Goal: Information Seeking & Learning: Learn about a topic

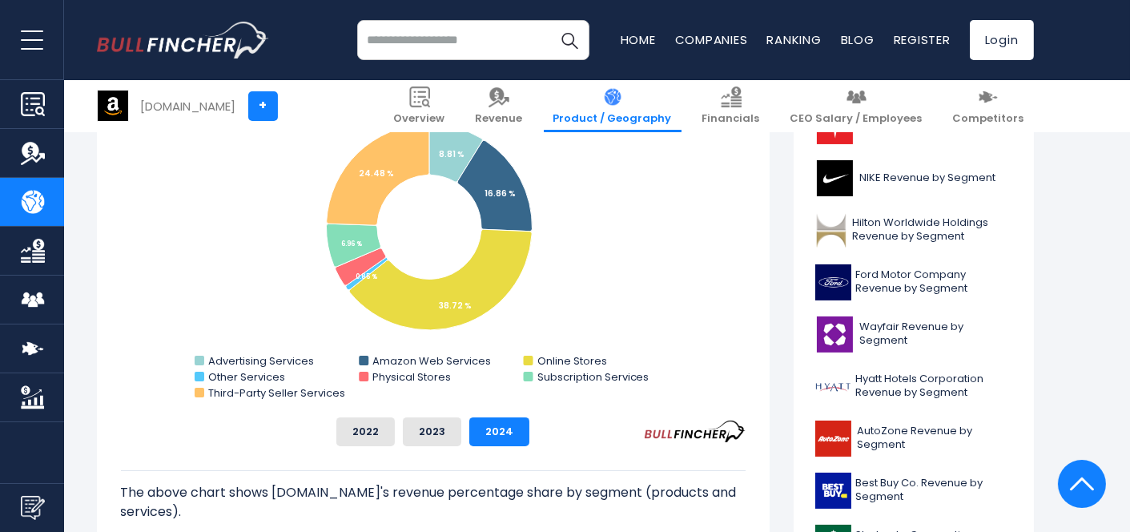
scroll to position [496, 0]
click at [436, 432] on button "2023" at bounding box center [432, 430] width 58 height 29
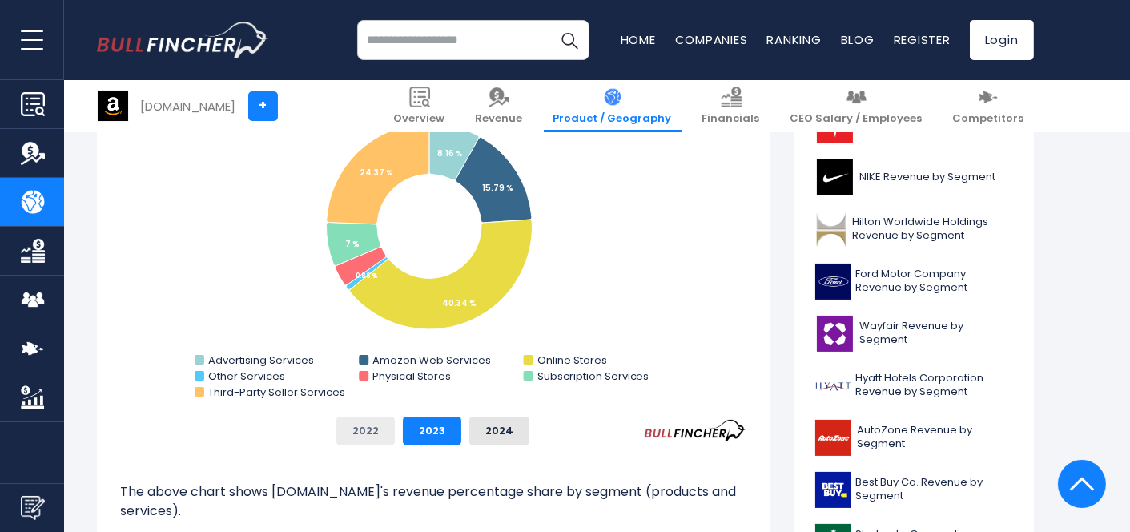
click at [382, 432] on button "2022" at bounding box center [365, 430] width 58 height 29
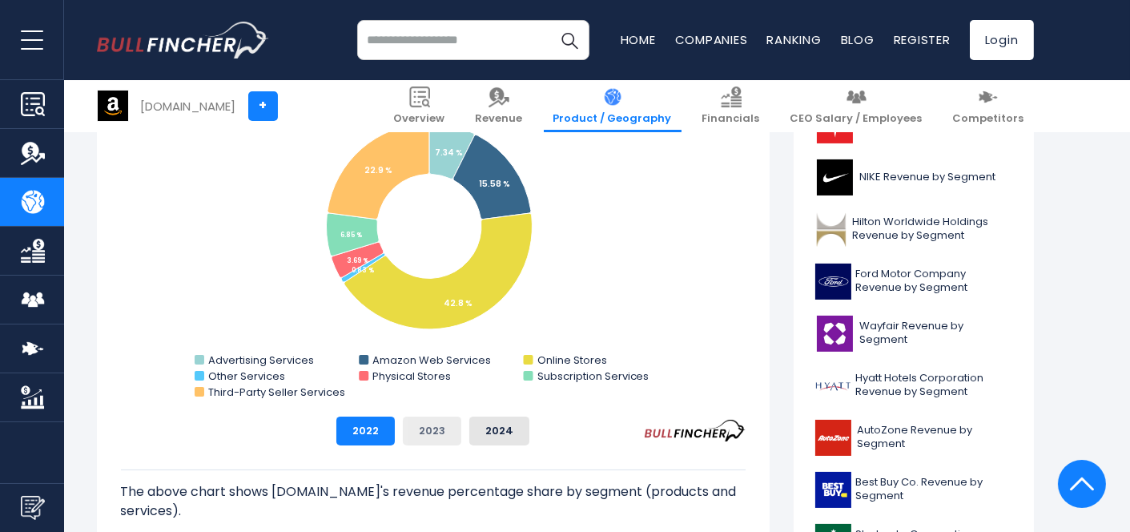
click at [432, 432] on button "2023" at bounding box center [432, 430] width 58 height 29
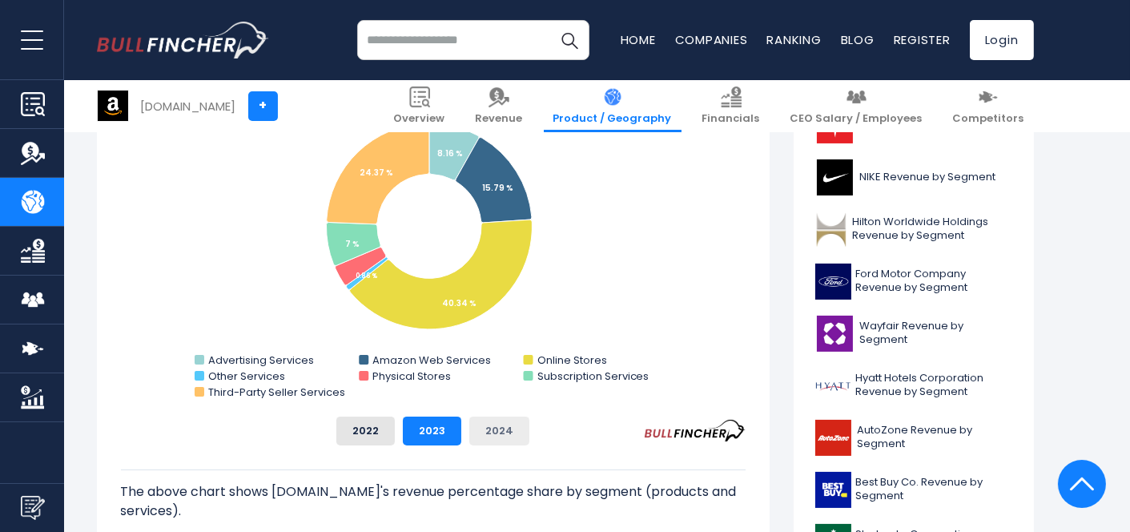
click at [520, 437] on button "2024" at bounding box center [499, 430] width 60 height 29
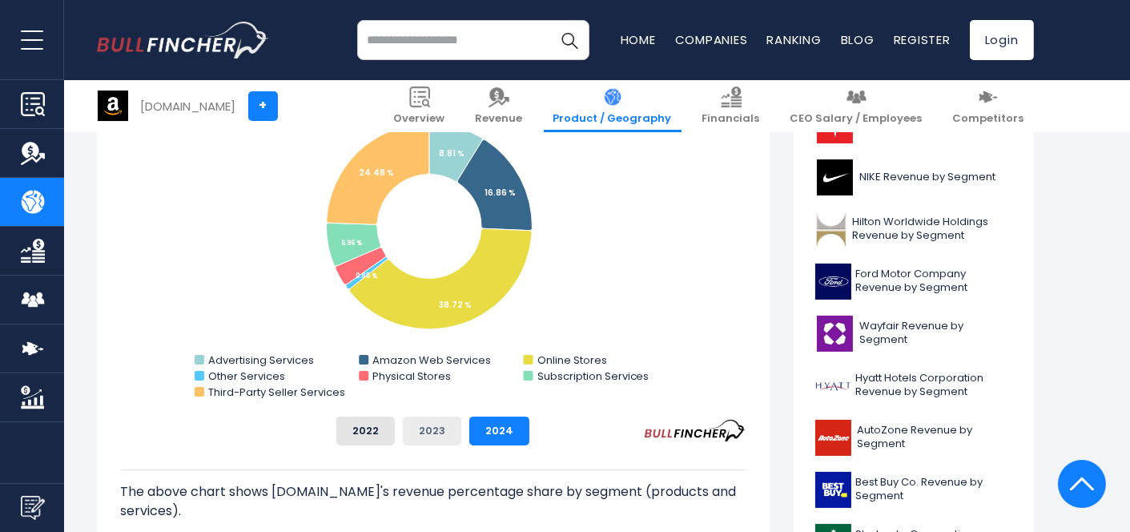
click at [446, 435] on button "2023" at bounding box center [432, 430] width 58 height 29
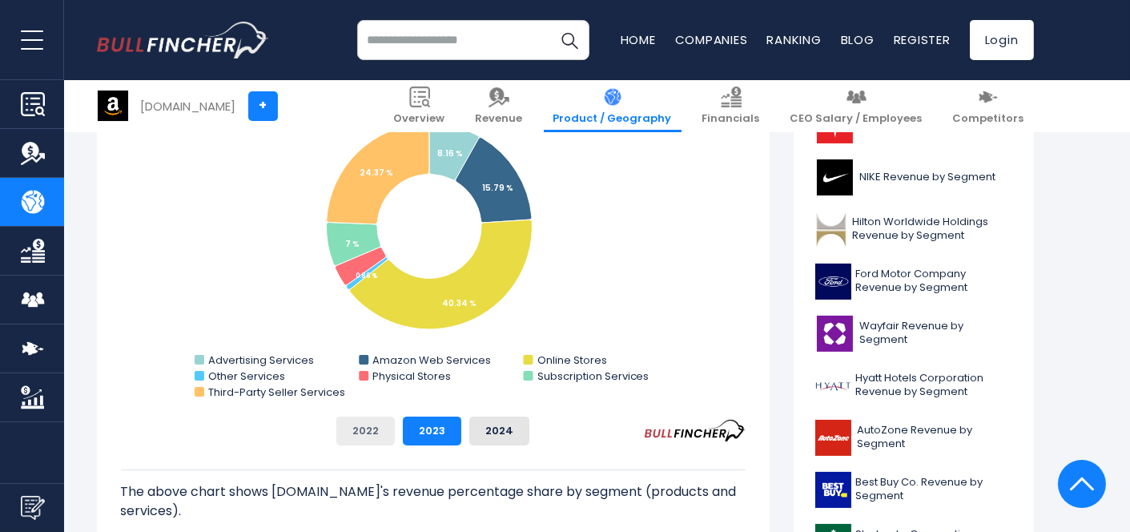
click at [371, 432] on button "2022" at bounding box center [365, 430] width 58 height 29
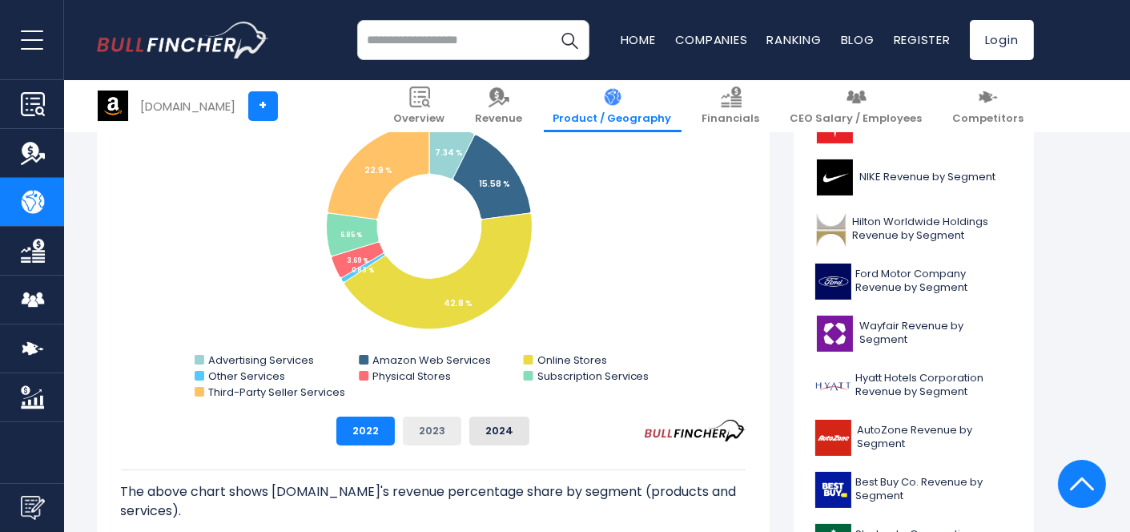
click at [420, 433] on button "2023" at bounding box center [432, 430] width 58 height 29
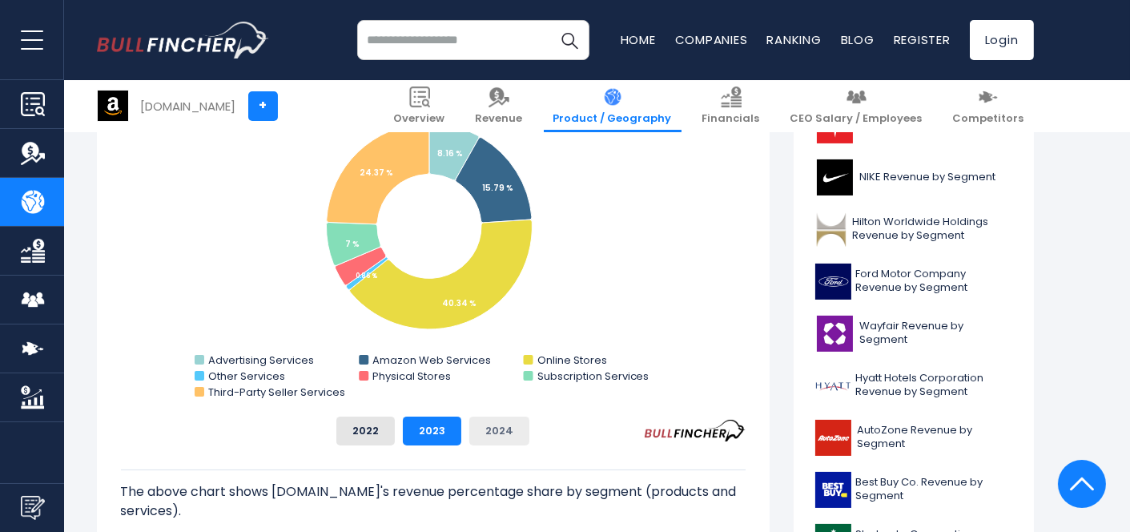
click at [474, 435] on button "2024" at bounding box center [499, 430] width 60 height 29
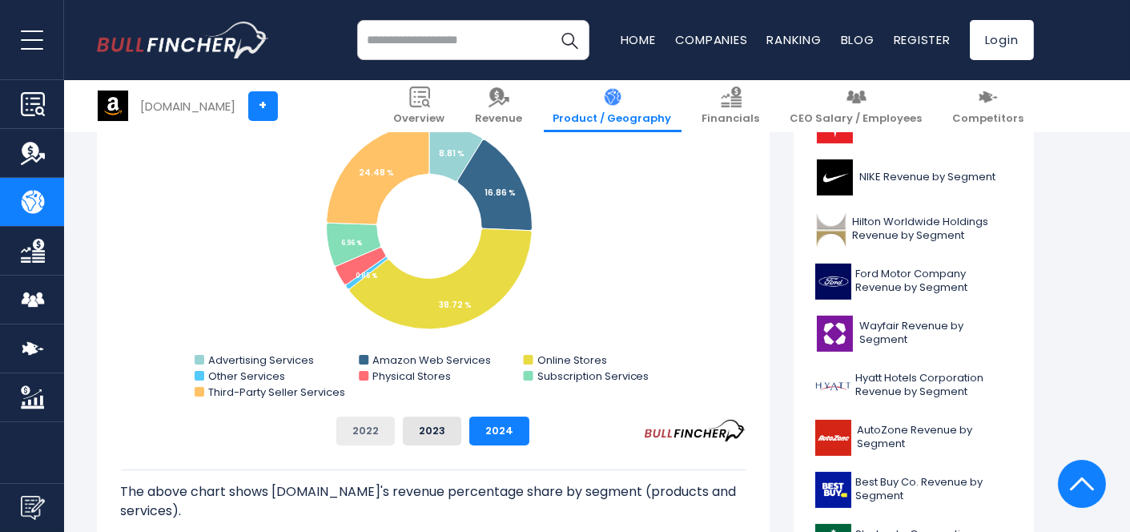
click at [381, 436] on button "2022" at bounding box center [365, 430] width 58 height 29
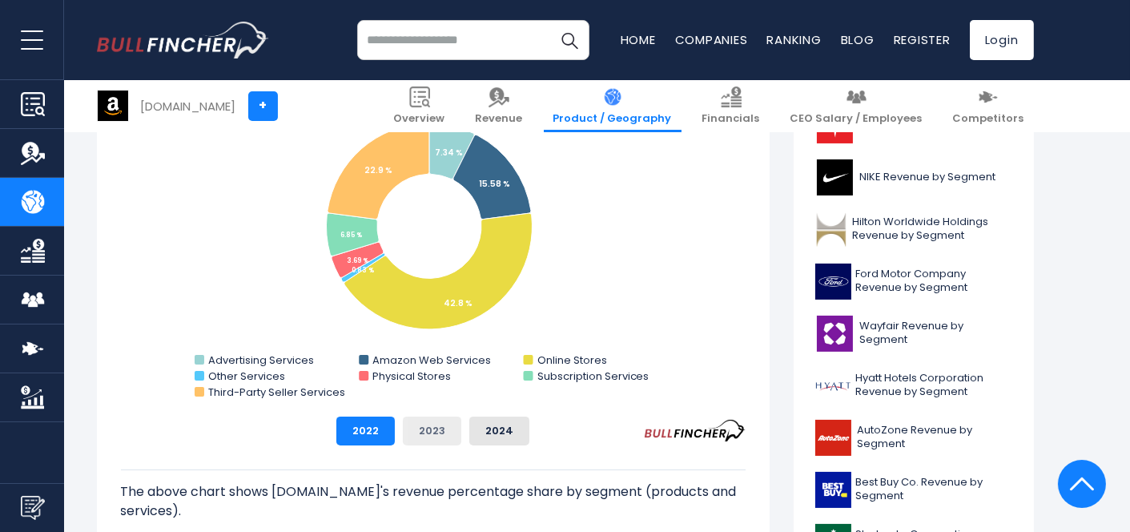
click at [439, 437] on button "2023" at bounding box center [432, 430] width 58 height 29
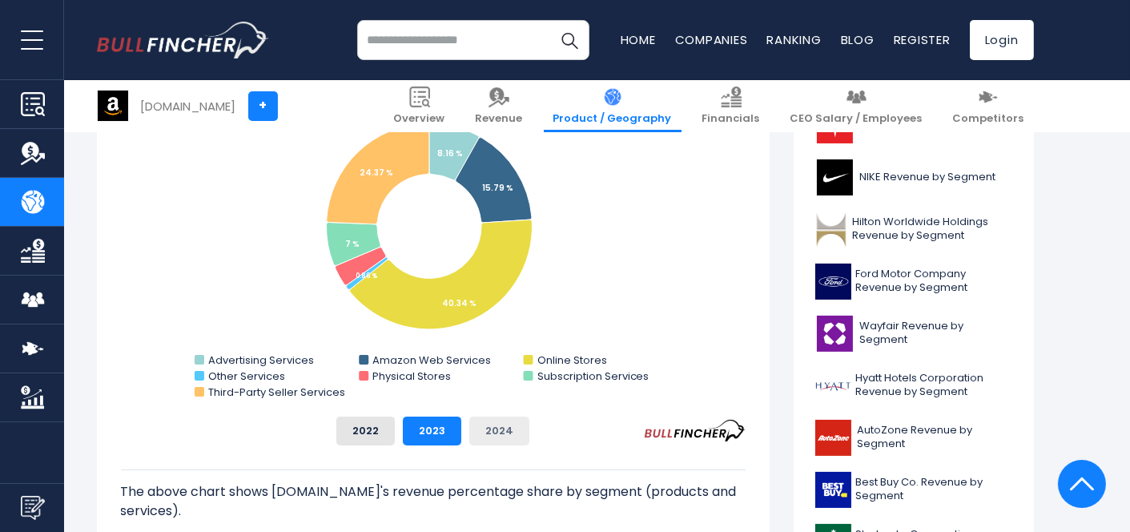
click at [497, 436] on button "2024" at bounding box center [499, 430] width 60 height 29
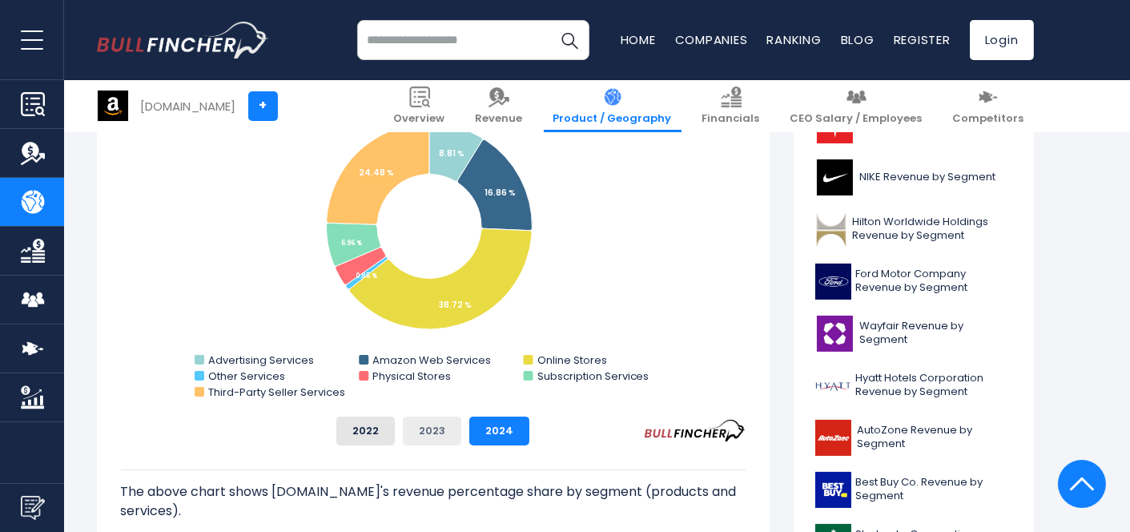
click at [411, 426] on button "2023" at bounding box center [432, 430] width 58 height 29
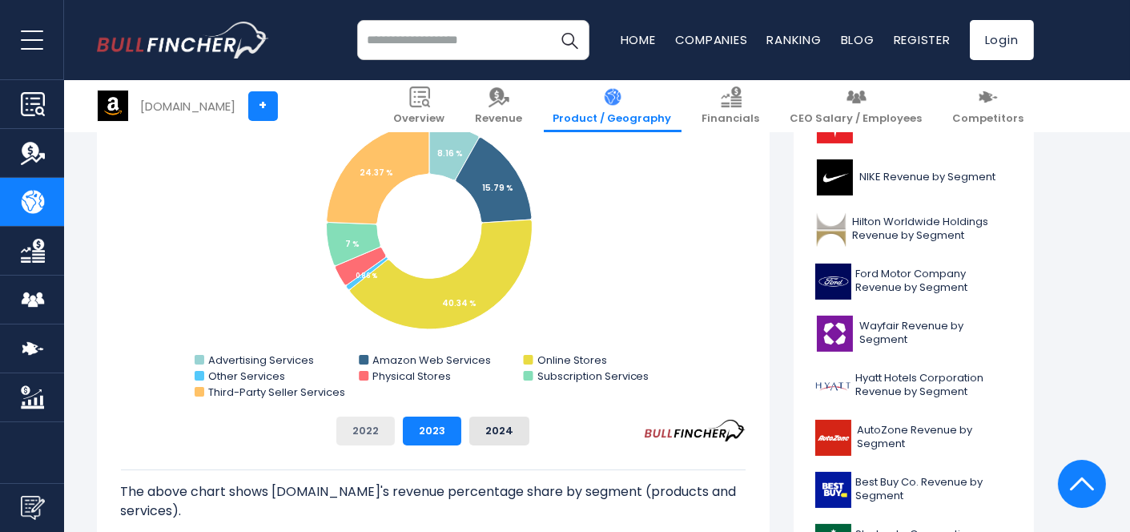
click at [374, 432] on button "2022" at bounding box center [365, 430] width 58 height 29
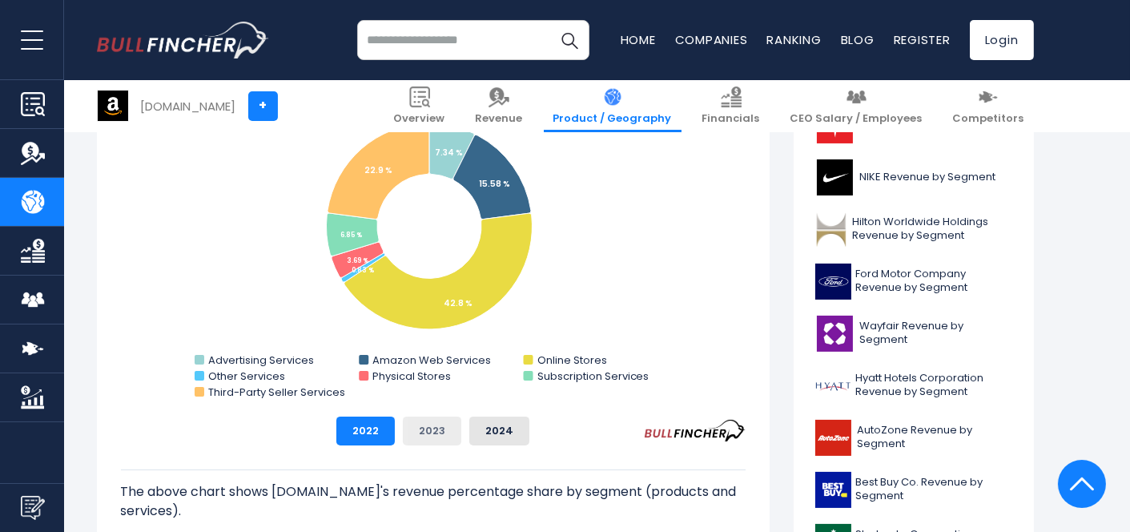
click at [416, 433] on button "2023" at bounding box center [432, 430] width 58 height 29
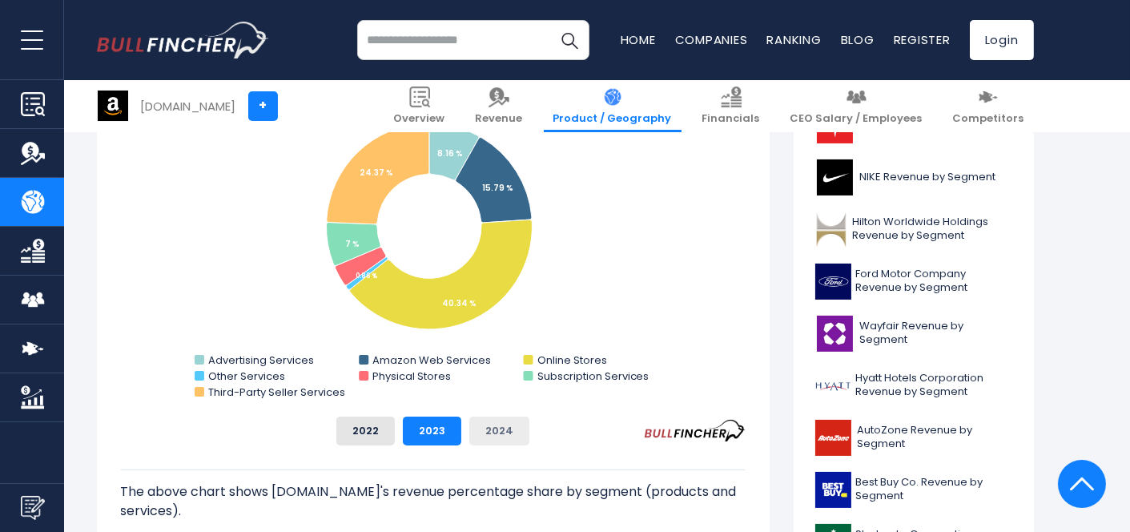
click at [503, 433] on button "2024" at bounding box center [499, 430] width 60 height 29
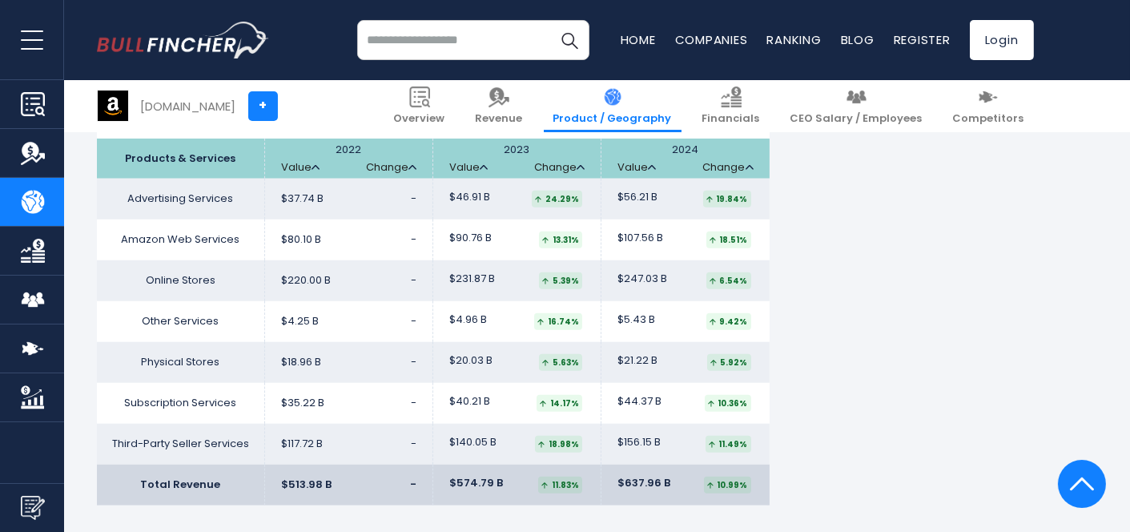
scroll to position [2701, 0]
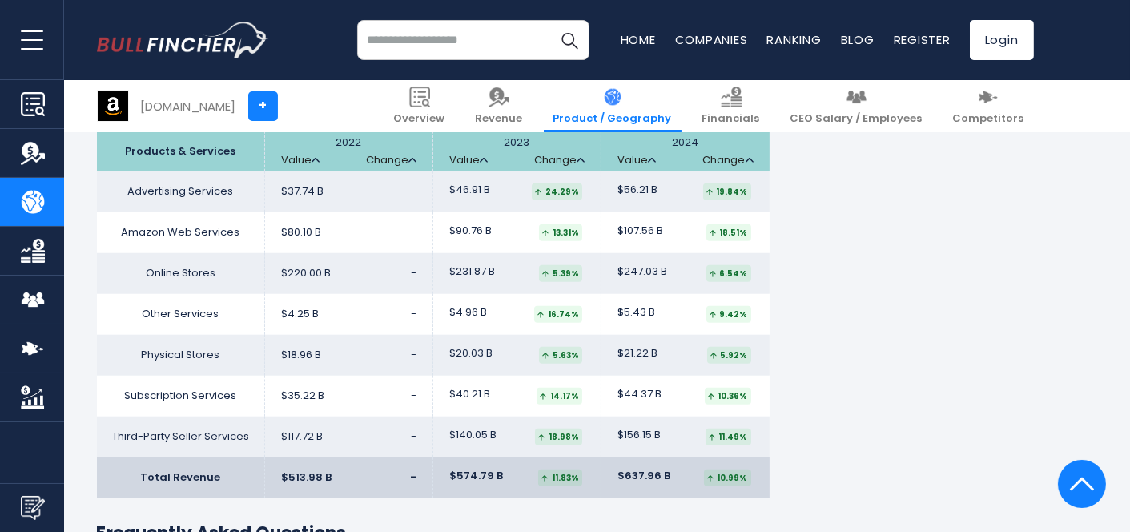
click at [558, 187] on div "24.29%" at bounding box center [557, 191] width 50 height 17
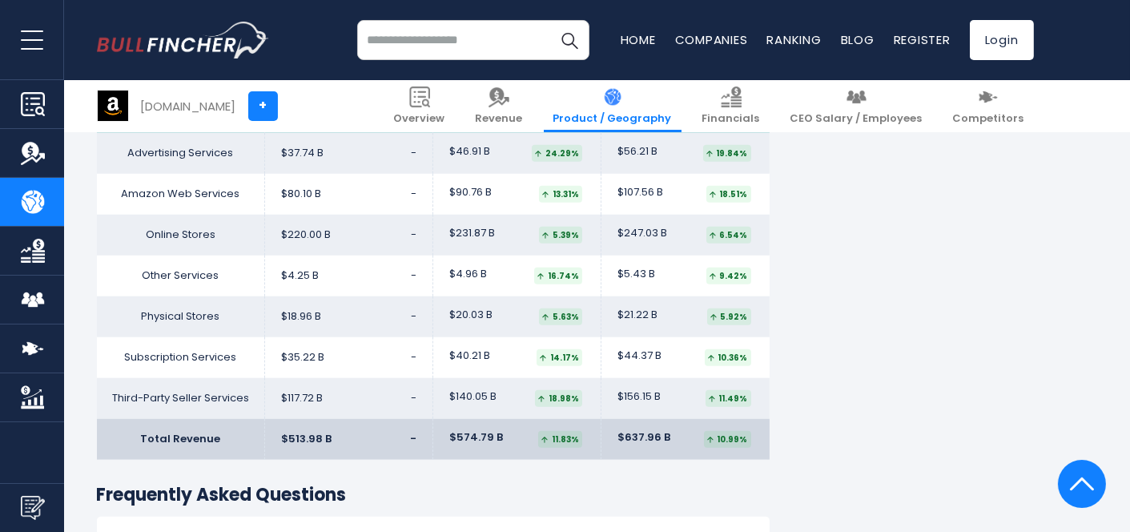
scroll to position [2740, 0]
click at [205, 224] on td "Online Stores" at bounding box center [181, 234] width 168 height 41
drag, startPoint x: 205, startPoint y: 224, endPoint x: 764, endPoint y: 231, distance: 558.9
click at [764, 231] on tr "Online Stores $220.00 B - $231.87 B $247.03 B" at bounding box center [433, 234] width 673 height 41
click at [764, 231] on td "$247.03 B 6.54%" at bounding box center [685, 234] width 168 height 41
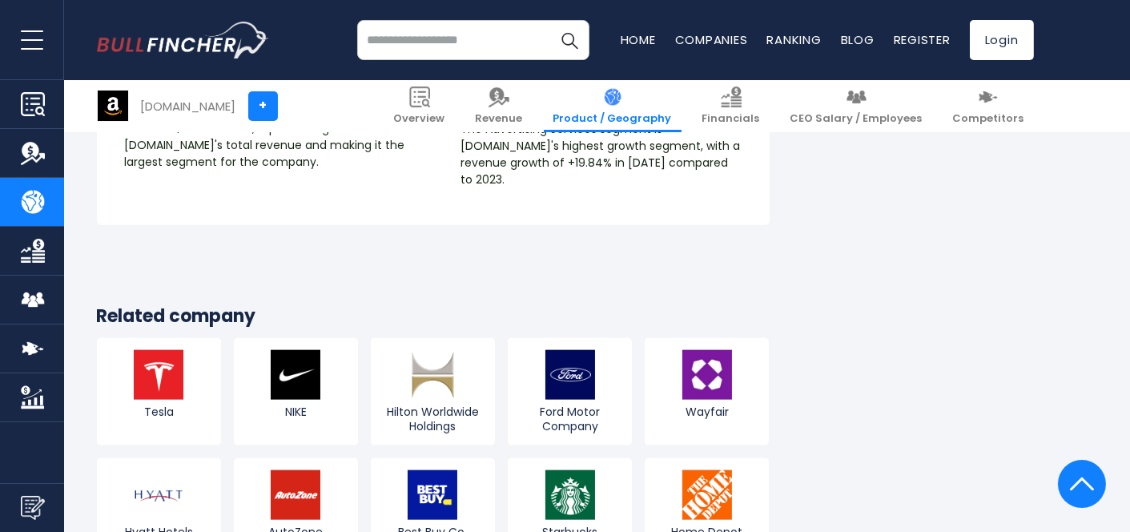
scroll to position [3218, 0]
click at [203, 363] on link "Tesla" at bounding box center [159, 392] width 124 height 107
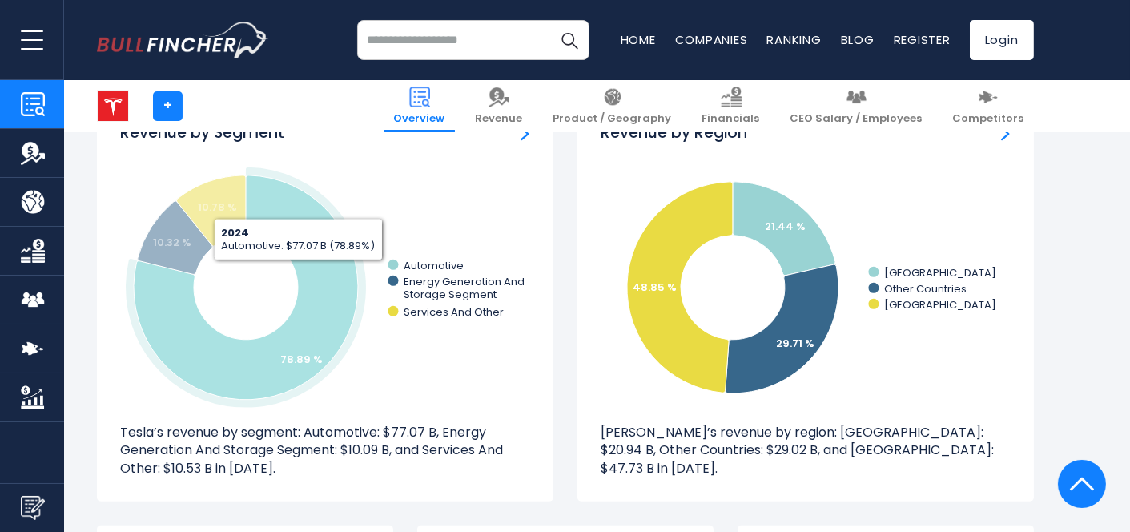
scroll to position [1411, 0]
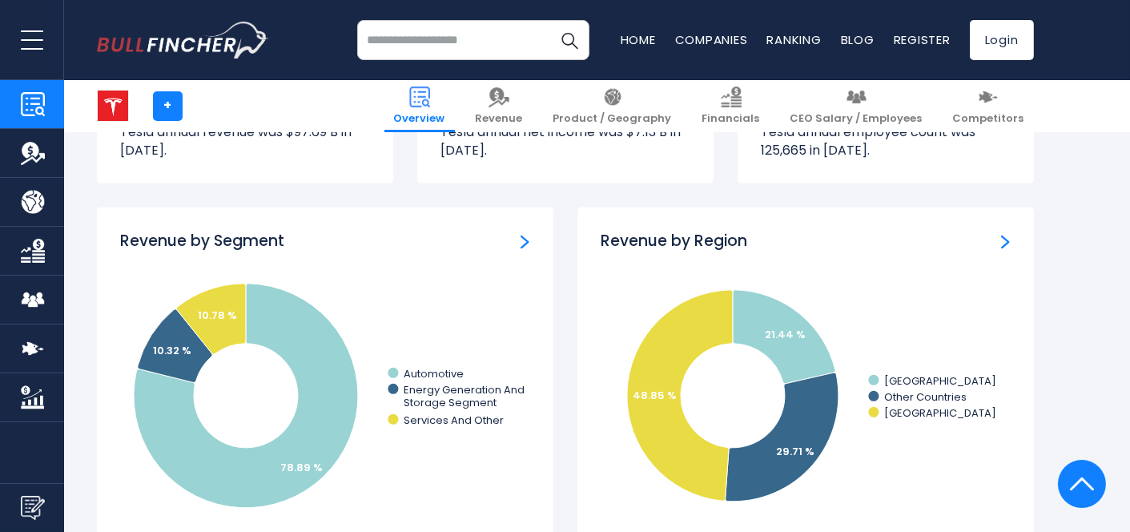
click at [396, 249] on div "Revenue by Segment" at bounding box center [325, 241] width 408 height 20
click at [524, 239] on img "Revenue by Segment" at bounding box center [524, 242] width 9 height 14
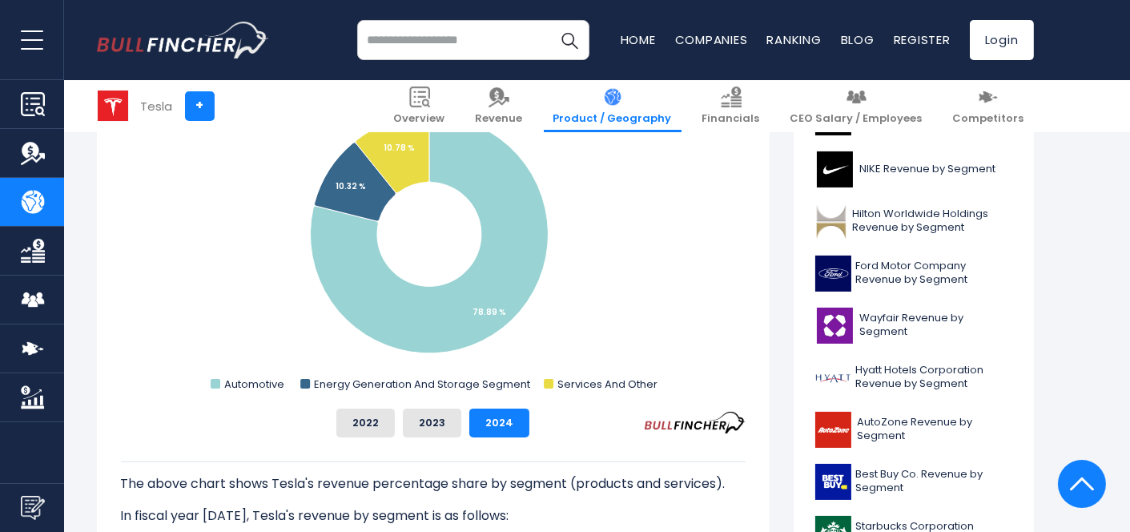
scroll to position [505, 0]
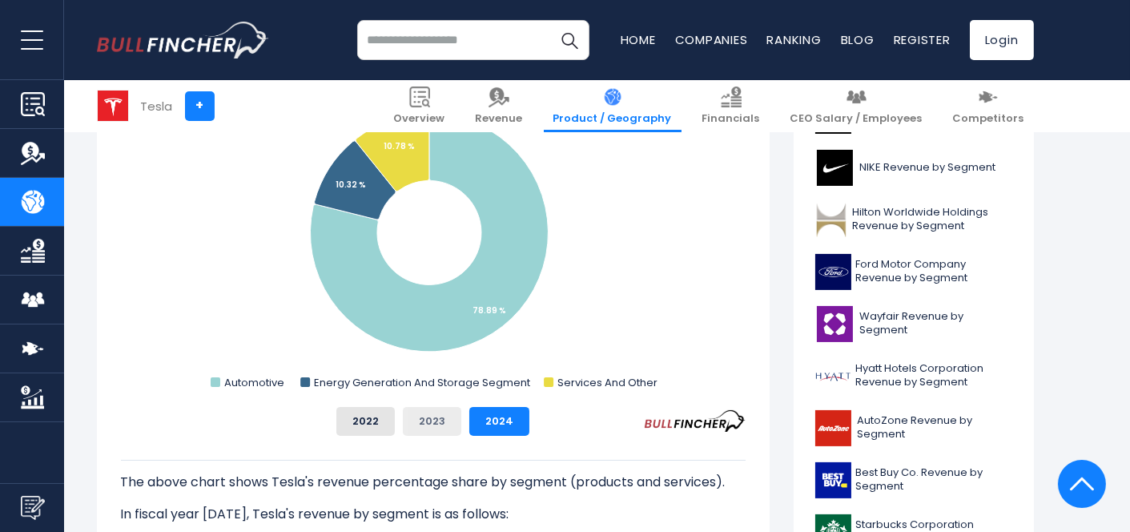
click at [442, 422] on button "2023" at bounding box center [432, 421] width 58 height 29
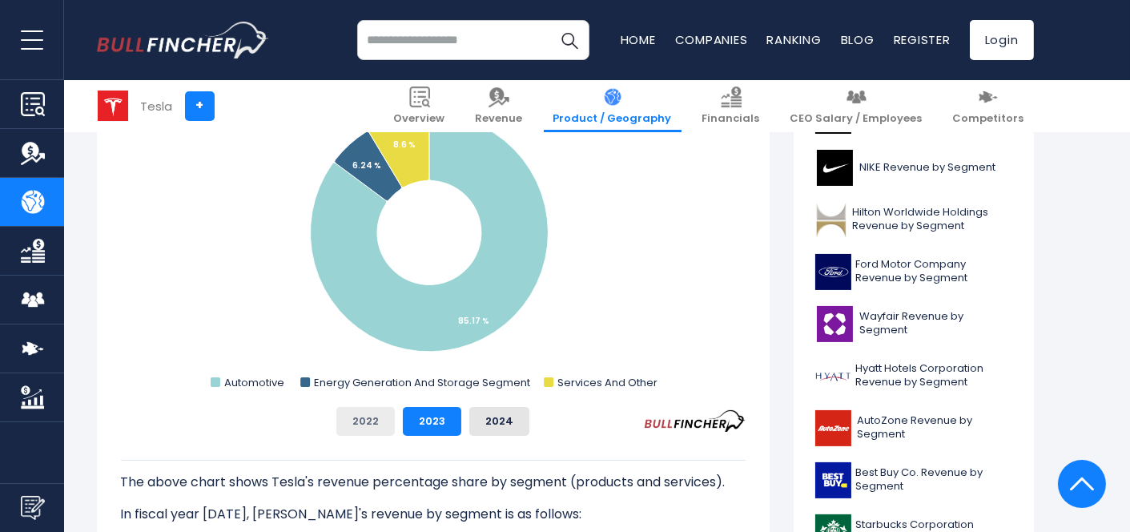
click at [388, 424] on button "2022" at bounding box center [365, 421] width 58 height 29
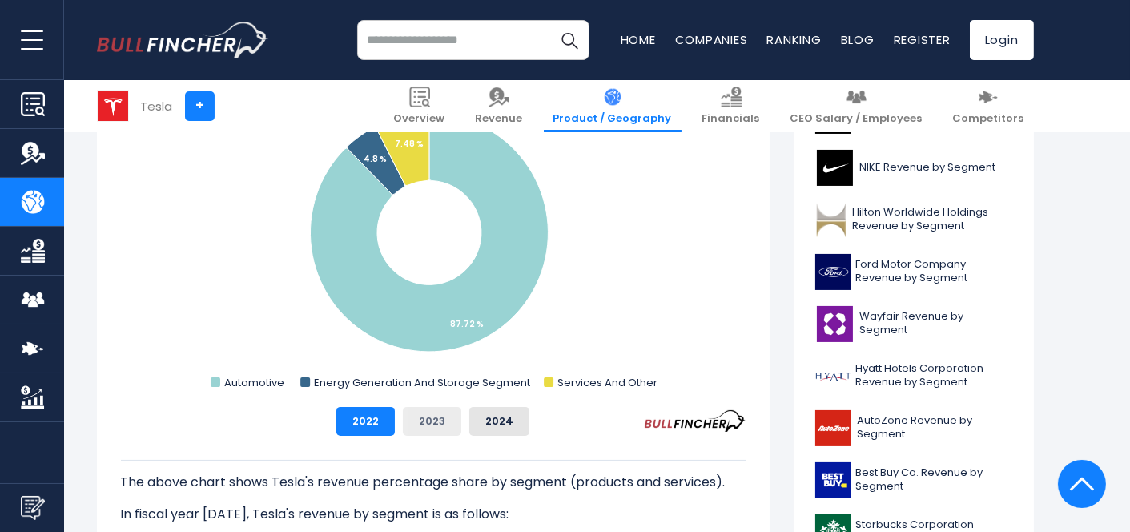
click at [439, 428] on button "2023" at bounding box center [432, 421] width 58 height 29
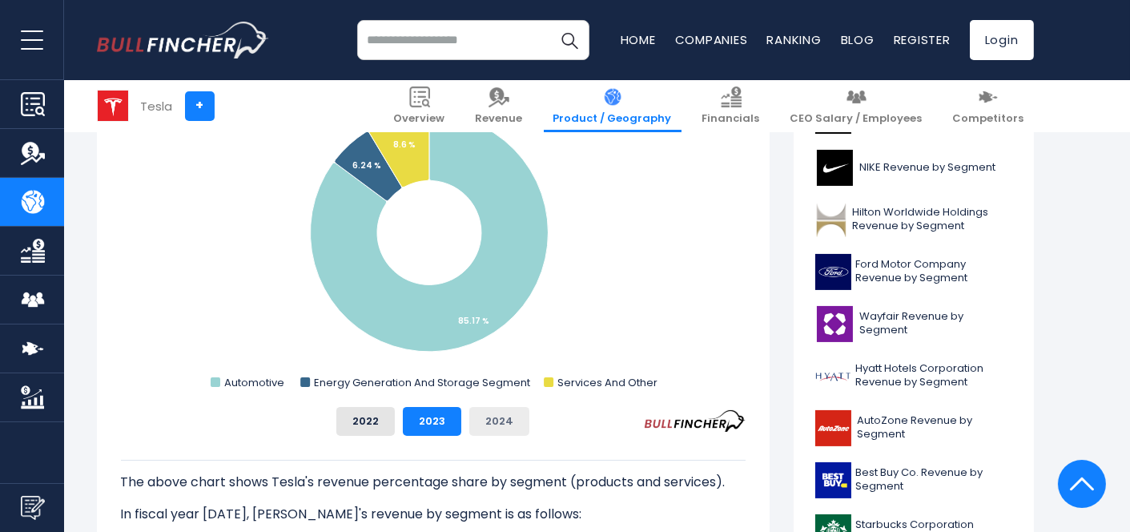
click at [491, 427] on button "2024" at bounding box center [499, 421] width 60 height 29
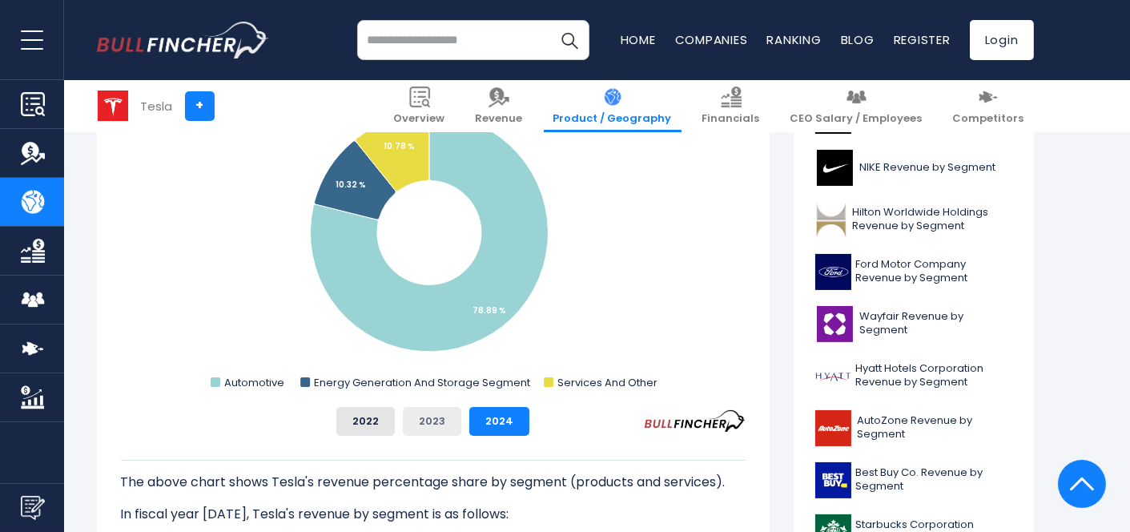
click at [412, 424] on button "2023" at bounding box center [432, 421] width 58 height 29
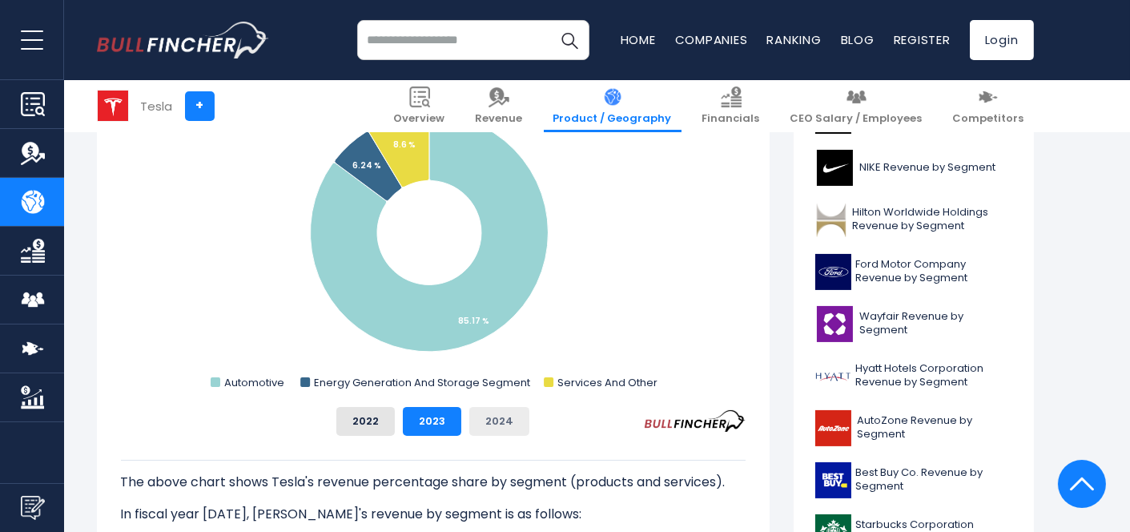
click at [469, 424] on button "2024" at bounding box center [499, 421] width 60 height 29
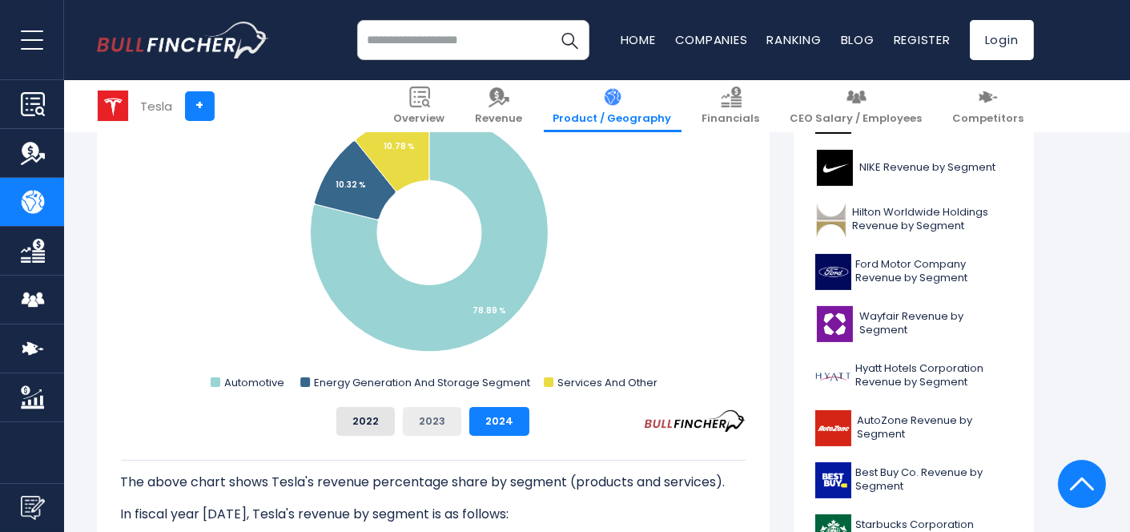
click at [428, 420] on button "2023" at bounding box center [432, 421] width 58 height 29
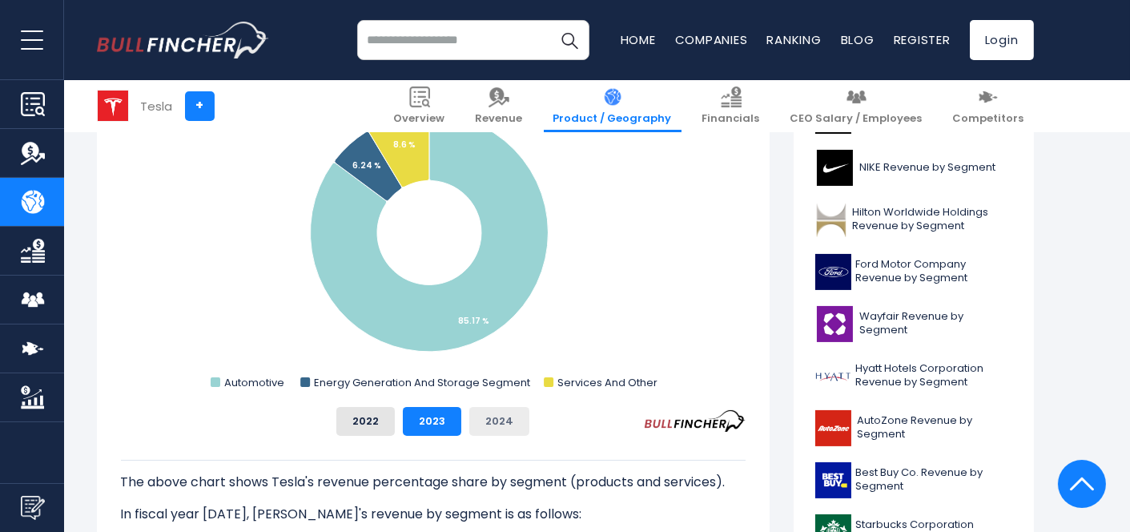
click at [472, 424] on button "2024" at bounding box center [499, 421] width 60 height 29
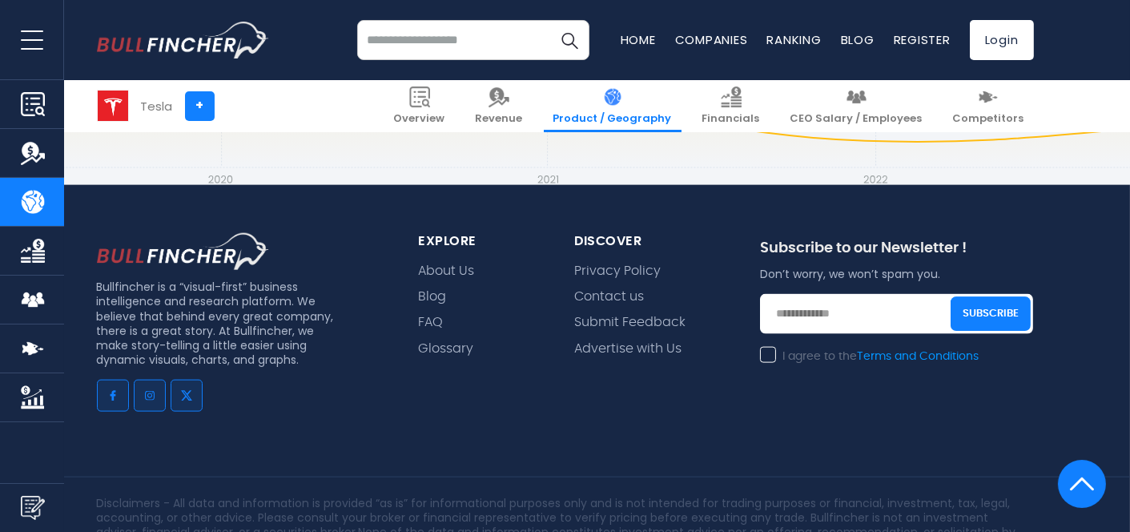
scroll to position [3697, 0]
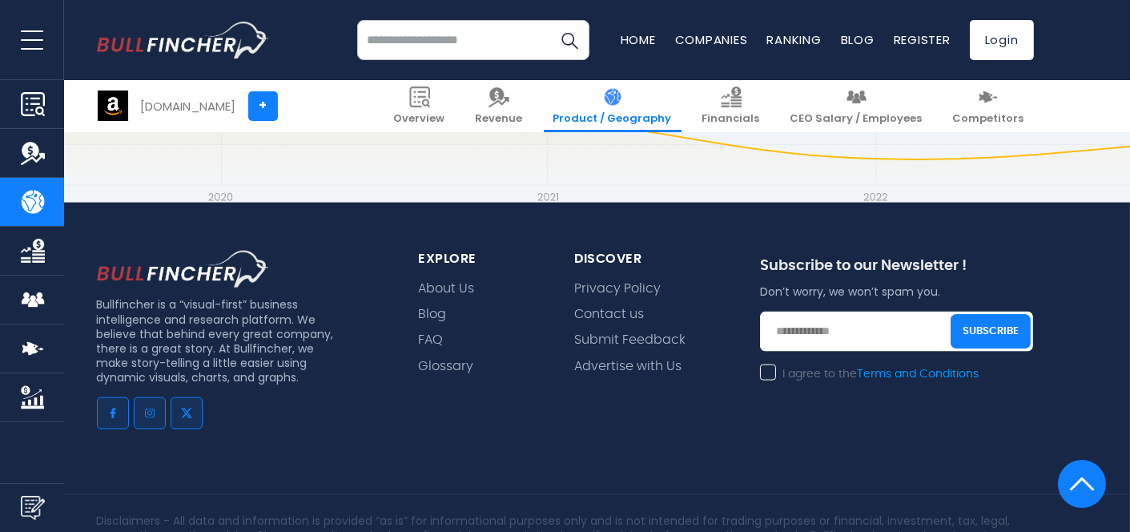
scroll to position [3998, 0]
